Goal: Find specific page/section: Find specific page/section

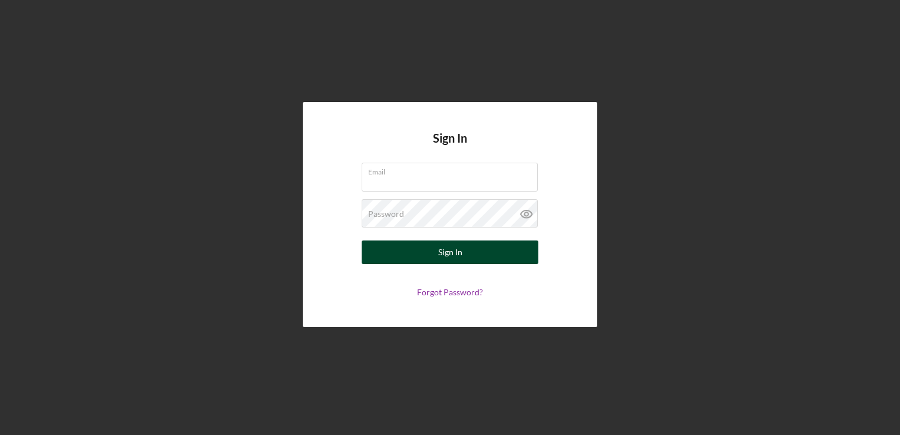
type input "[PERSON_NAME][EMAIL_ADDRESS][DOMAIN_NAME]"
click at [429, 254] on button "Sign In" at bounding box center [450, 252] width 177 height 24
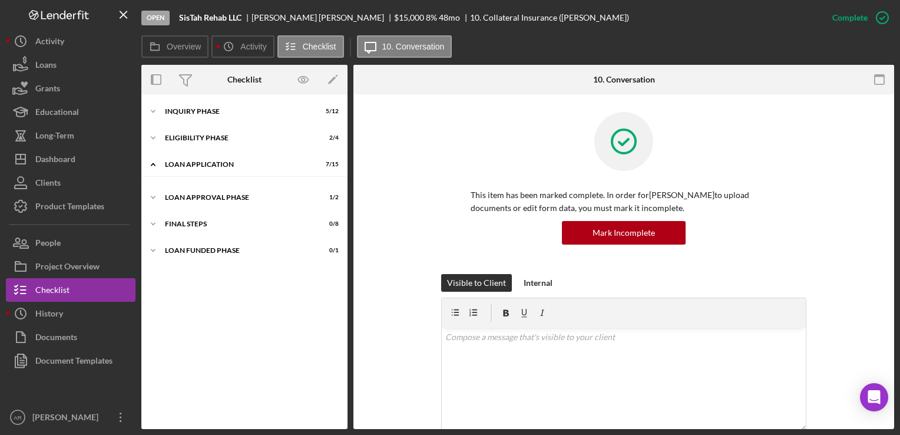
scroll to position [67, 0]
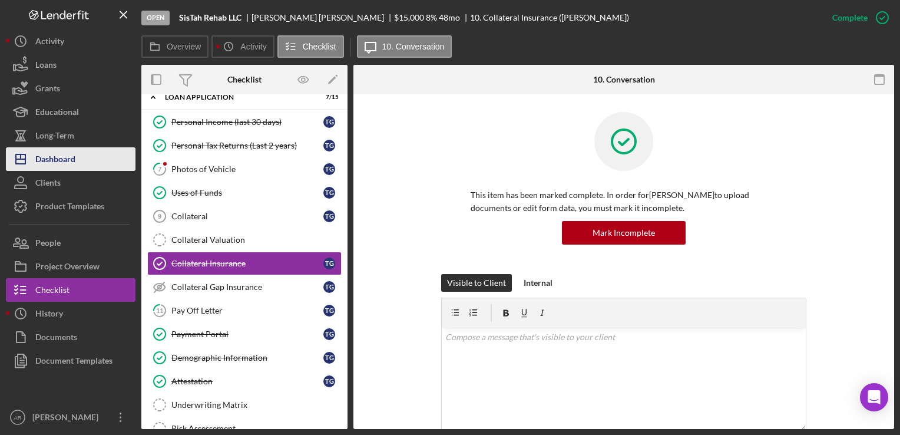
click at [57, 159] on div "Dashboard" at bounding box center [55, 160] width 40 height 27
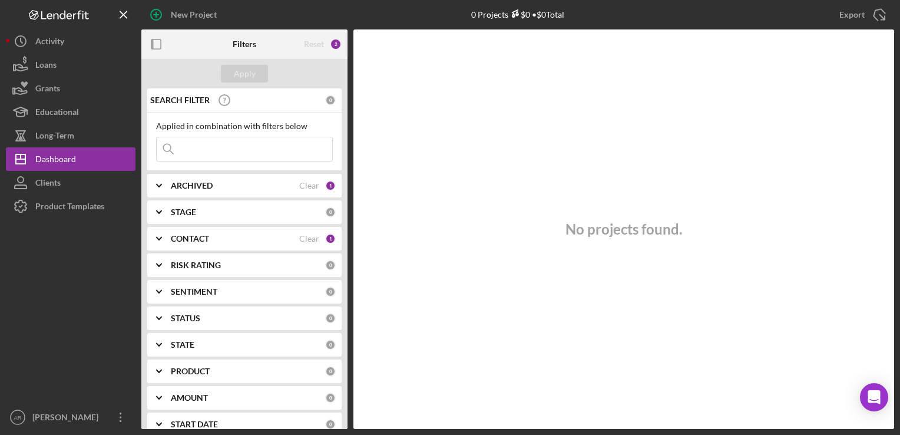
click at [186, 154] on input at bounding box center [245, 149] width 176 height 24
type input "[PERSON_NAME]"
click at [160, 184] on icon "Icon/Expander" at bounding box center [158, 185] width 29 height 29
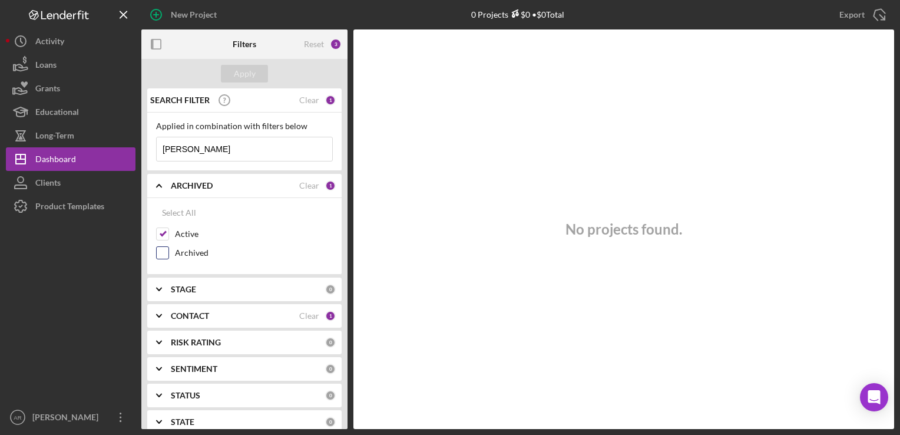
click at [161, 249] on input "Archived" at bounding box center [163, 253] width 12 height 12
checkbox input "true"
click at [160, 315] on polyline at bounding box center [159, 316] width 5 height 2
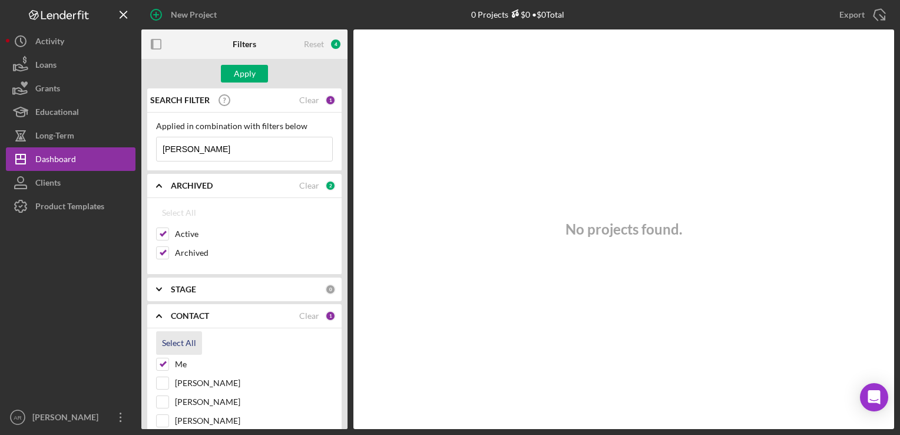
click at [180, 341] on div "Select All" at bounding box center [179, 343] width 34 height 24
checkbox input "true"
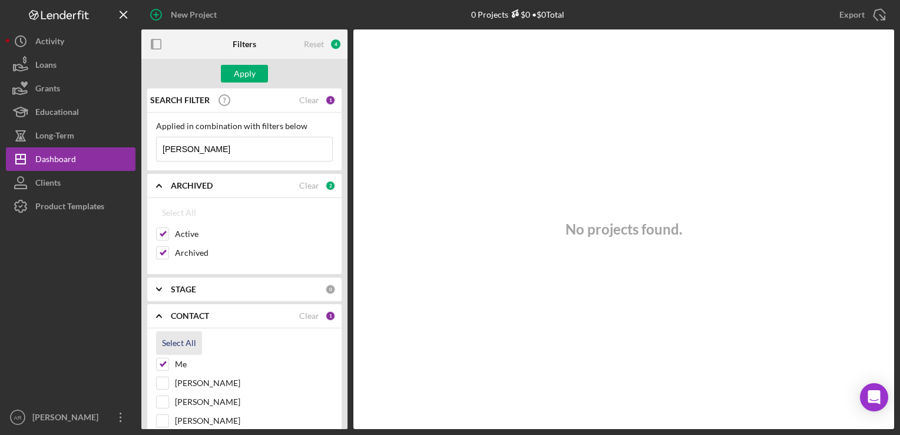
checkbox input "true"
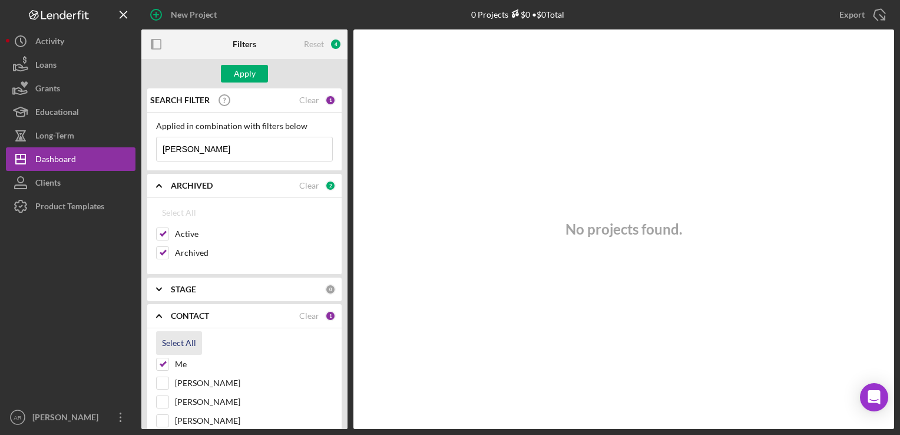
checkbox input "true"
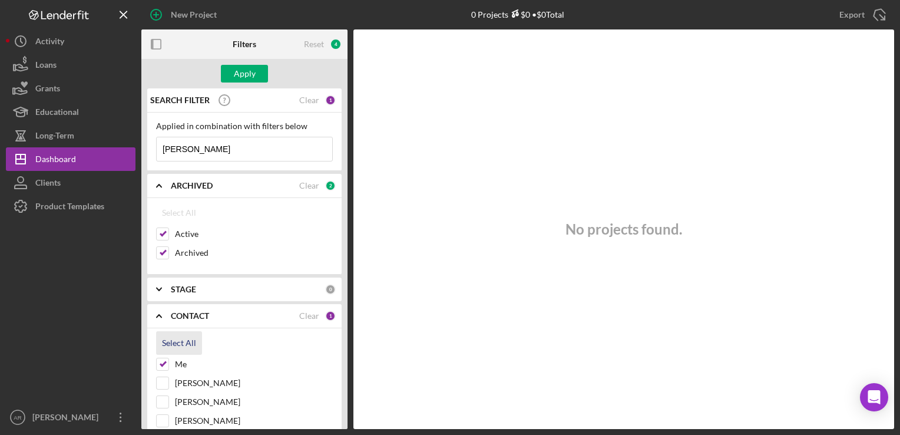
checkbox input "true"
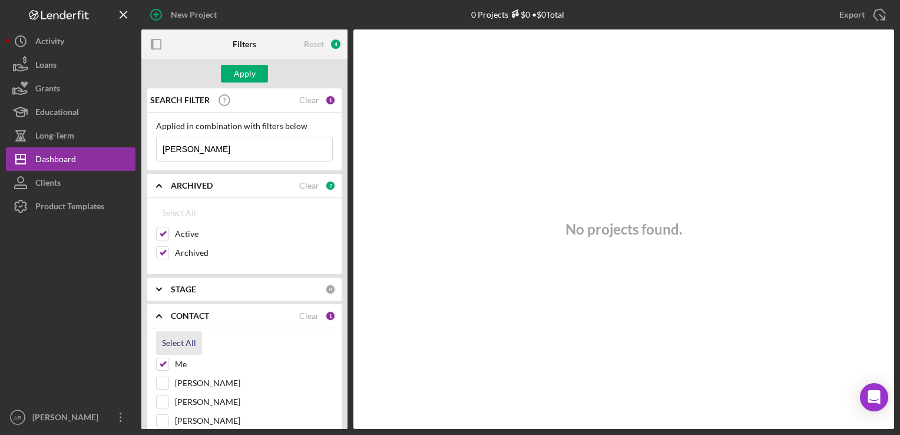
checkbox input "true"
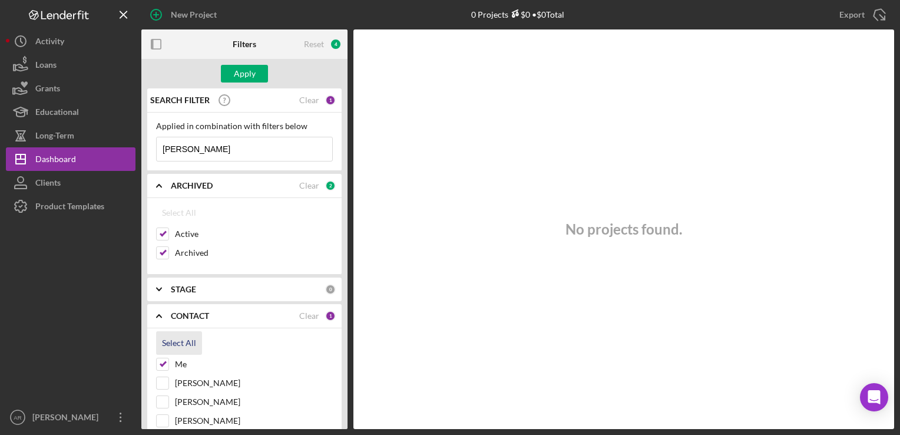
checkbox input "true"
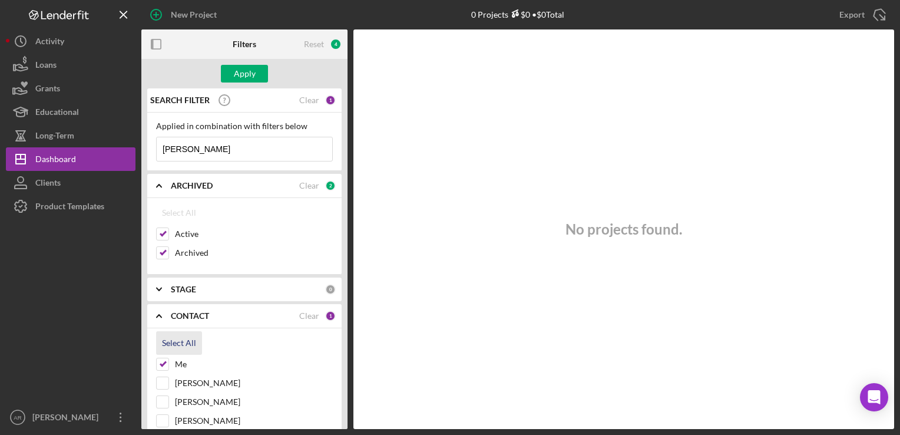
checkbox input "true"
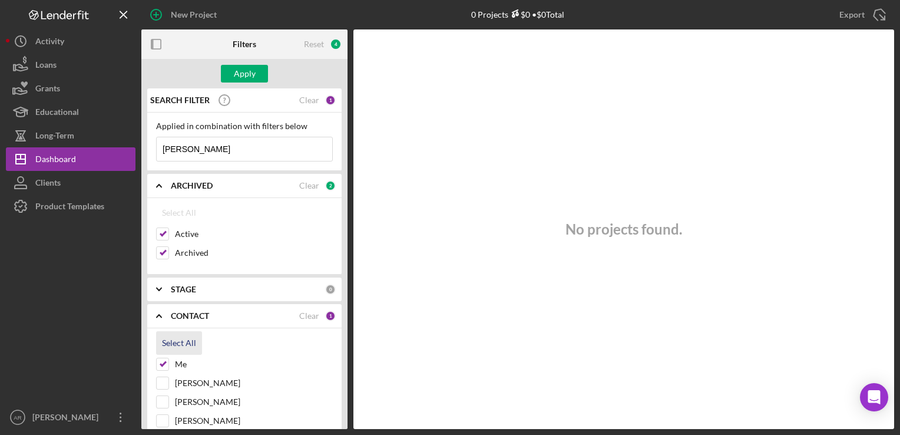
checkbox input "true"
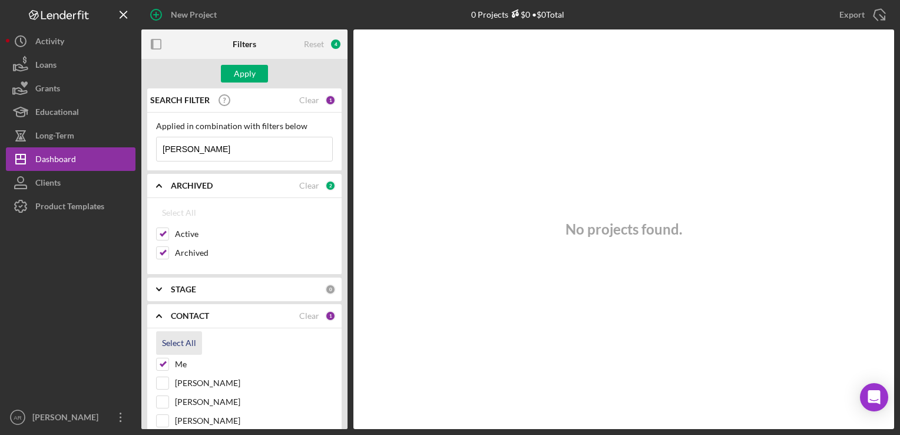
checkbox input "true"
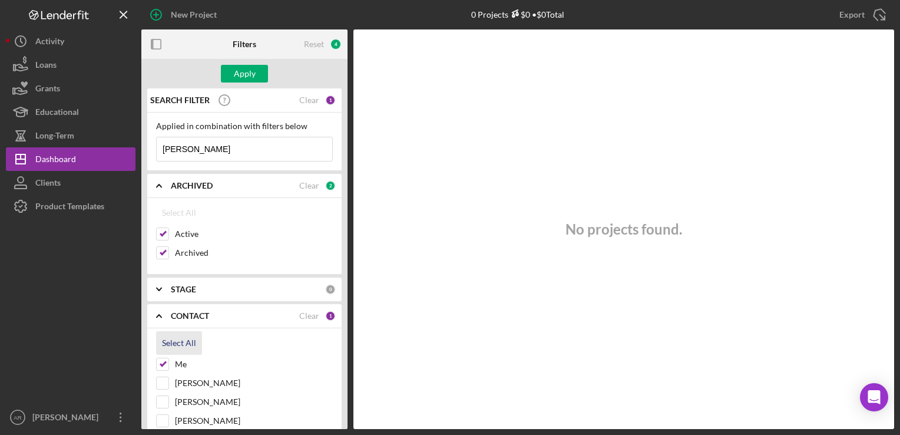
checkbox input "true"
click at [237, 74] on div "Apply" at bounding box center [245, 74] width 22 height 18
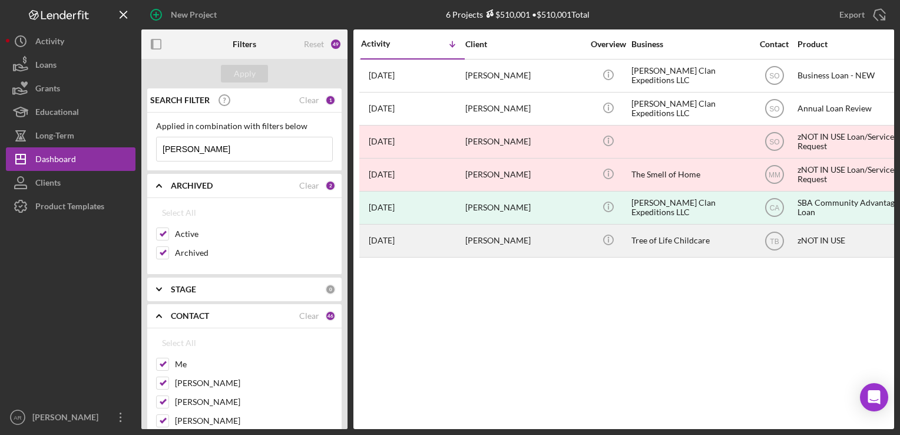
click at [486, 237] on div "[PERSON_NAME]" at bounding box center [524, 240] width 118 height 31
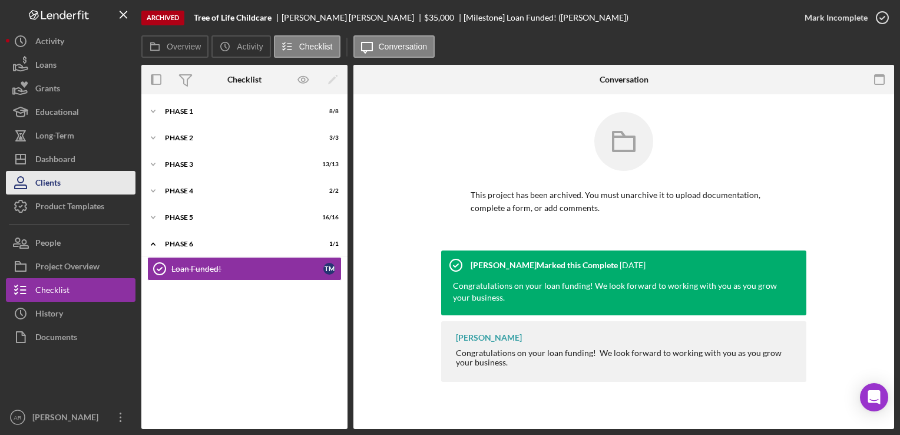
click at [53, 179] on div "Clients" at bounding box center [47, 184] width 25 height 27
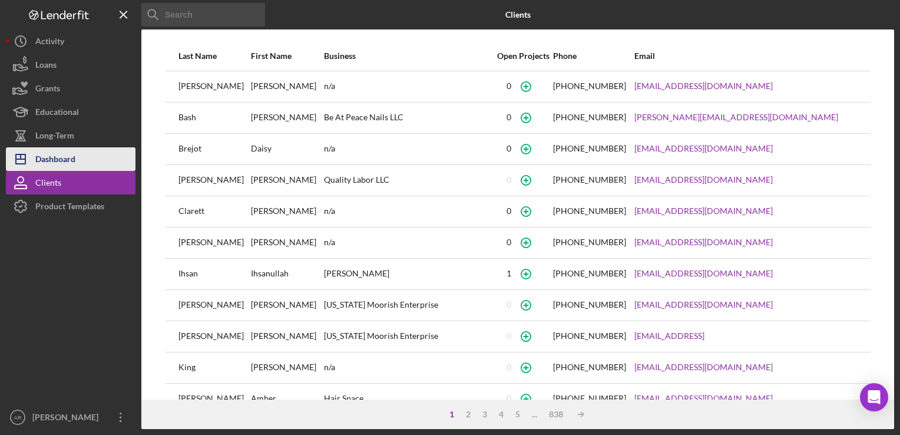
click at [52, 157] on div "Dashboard" at bounding box center [55, 160] width 40 height 27
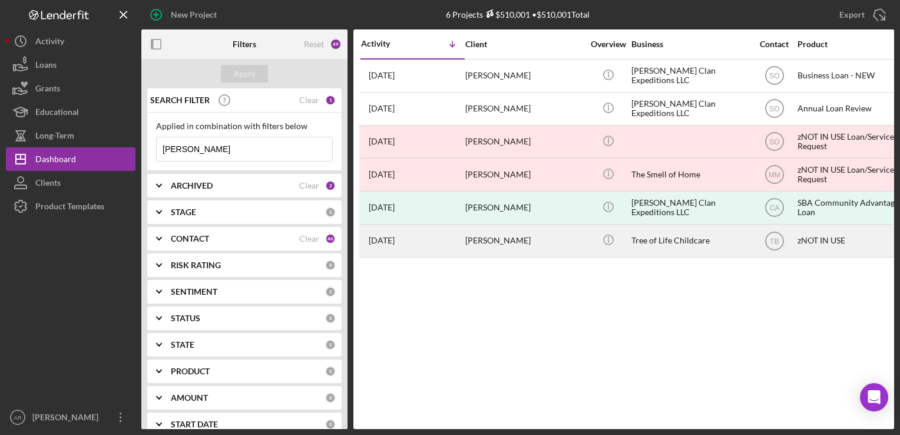
click at [492, 242] on div "[PERSON_NAME]" at bounding box center [524, 240] width 118 height 31
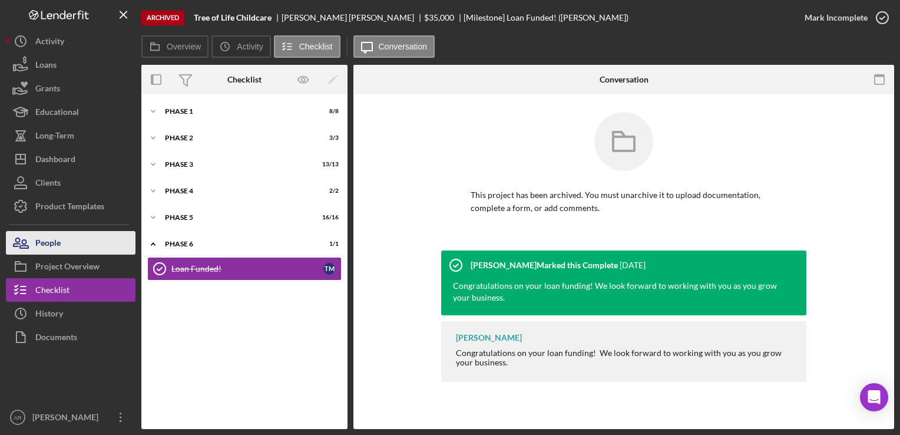
click at [52, 239] on div "People" at bounding box center [47, 244] width 25 height 27
